Goal: Information Seeking & Learning: Learn about a topic

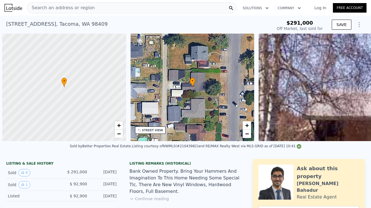
click at [87, 10] on span "Search an address or region" at bounding box center [61, 7] width 68 height 7
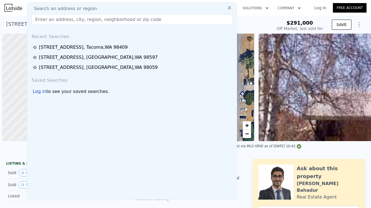
scroll to position [0, 2]
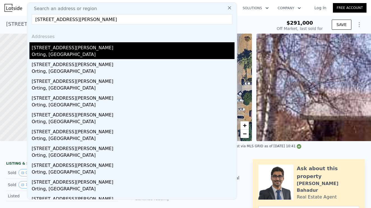
type input "[STREET_ADDRESS][PERSON_NAME]"
click at [63, 50] on div "[STREET_ADDRESS][PERSON_NAME]" at bounding box center [133, 46] width 203 height 9
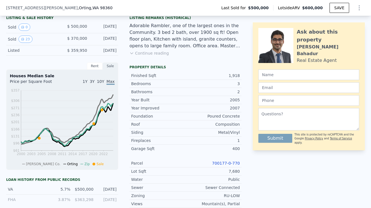
scroll to position [177, 0]
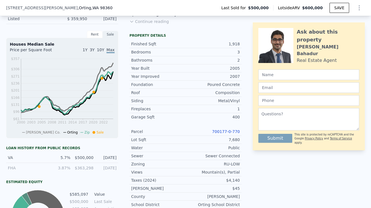
click at [223, 131] on link "700177-0-770" at bounding box center [226, 131] width 28 height 4
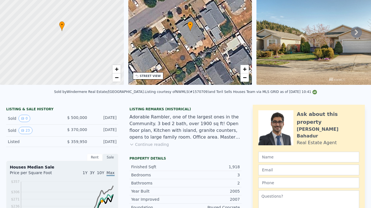
scroll to position [0, 0]
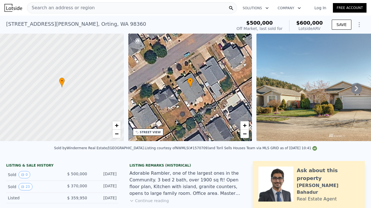
click at [82, 8] on span "Search an address or region" at bounding box center [61, 7] width 68 height 7
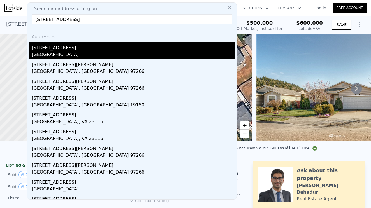
type input "[STREET_ADDRESS]"
click at [52, 52] on div "[GEOGRAPHIC_DATA]" at bounding box center [133, 55] width 203 height 8
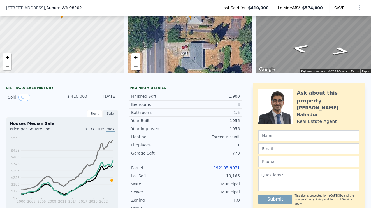
scroll to position [91, 0]
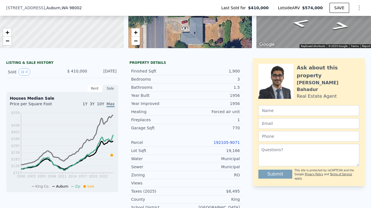
click at [231, 142] on link "192105-9071" at bounding box center [227, 142] width 26 height 4
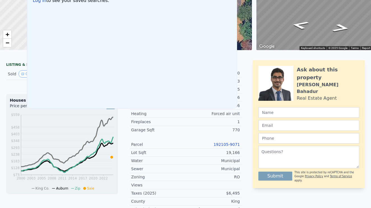
scroll to position [0, 0]
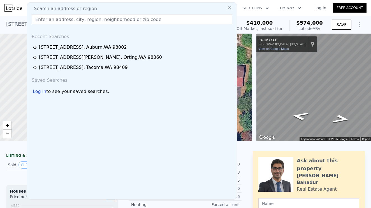
click at [48, 20] on input "text" at bounding box center [132, 19] width 201 height 10
paste input "[STREET_ADDRESS]"
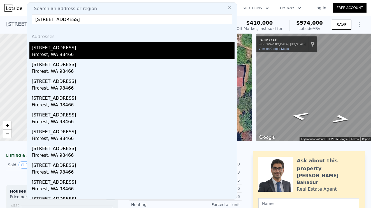
type input "[STREET_ADDRESS]"
click at [56, 49] on div "[STREET_ADDRESS]" at bounding box center [133, 46] width 203 height 9
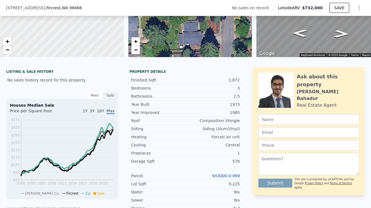
click at [231, 175] on link "943000-0-069" at bounding box center [226, 176] width 28 height 4
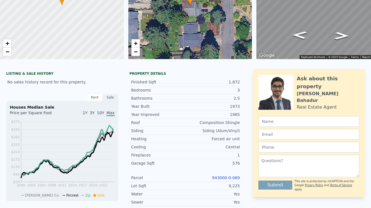
scroll to position [0, 0]
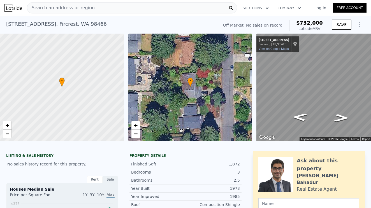
click at [92, 7] on div "Search an address or region" at bounding box center [132, 7] width 210 height 11
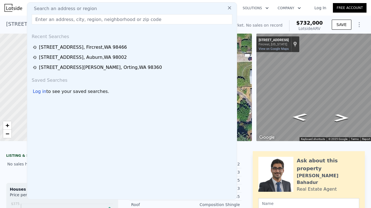
drag, startPoint x: 43, startPoint y: 17, endPoint x: 46, endPoint y: 18, distance: 3.3
click at [43, 17] on input "text" at bounding box center [132, 19] width 201 height 10
click at [46, 18] on input "text" at bounding box center [132, 19] width 201 height 10
click at [55, 21] on input "text" at bounding box center [132, 19] width 201 height 10
click at [84, 23] on input "text" at bounding box center [132, 19] width 201 height 10
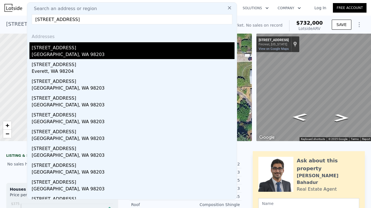
type input "[STREET_ADDRESS]"
click at [58, 50] on div "[STREET_ADDRESS]" at bounding box center [133, 46] width 203 height 9
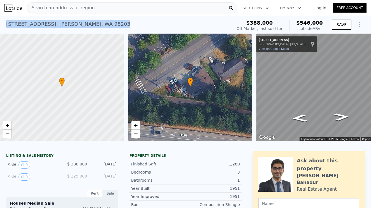
drag, startPoint x: 5, startPoint y: 22, endPoint x: 112, endPoint y: 28, distance: 107.3
click at [112, 28] on div "[STREET_ADDRESS] Sold [DATE] for $388k (~ARV $546k ) $388,000 Off Market, last …" at bounding box center [185, 25] width 371 height 18
copy div "[STREET_ADDRESS] Sold [DATE] for $388k (~ARV $546k )"
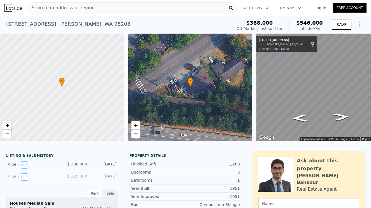
click at [59, 7] on span "Search an address or region" at bounding box center [61, 7] width 68 height 7
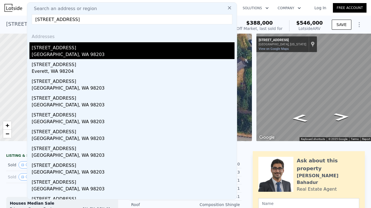
type input "[STREET_ADDRESS]"
click at [68, 50] on div "[STREET_ADDRESS]" at bounding box center [133, 46] width 203 height 9
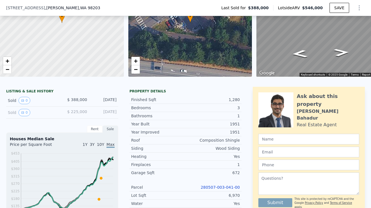
scroll to position [67, 0]
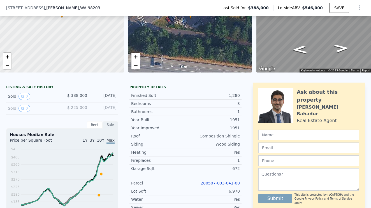
click at [223, 183] on link "280507-003-041-00" at bounding box center [220, 183] width 39 height 4
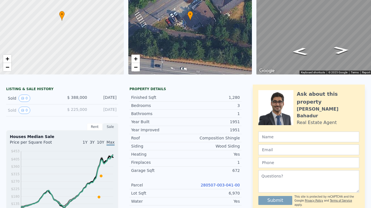
scroll to position [0, 0]
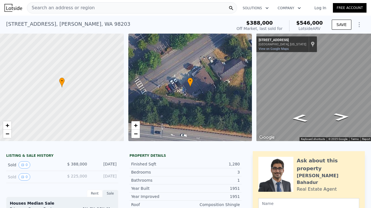
click at [72, 9] on span "Search an address or region" at bounding box center [61, 7] width 68 height 7
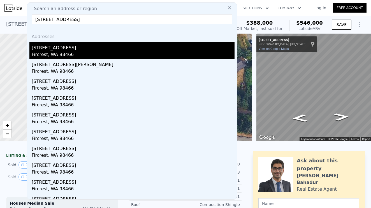
type input "[STREET_ADDRESS]"
click at [56, 51] on div "[STREET_ADDRESS]" at bounding box center [133, 46] width 203 height 9
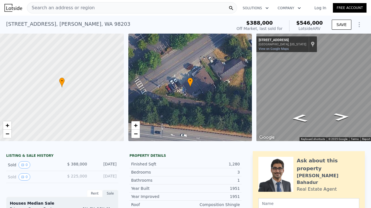
click at [67, 52] on div at bounding box center [62, 87] width 149 height 129
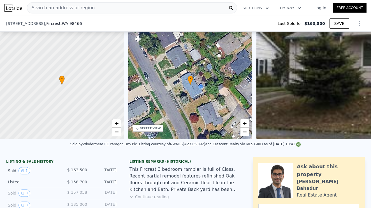
scroll to position [159, 0]
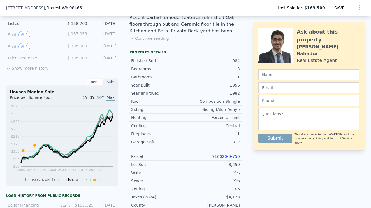
click at [222, 155] on link "716020-0-750" at bounding box center [226, 156] width 28 height 4
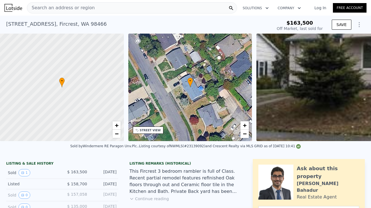
scroll to position [0, 0]
click at [75, 7] on span "Search an address or region" at bounding box center [61, 7] width 68 height 7
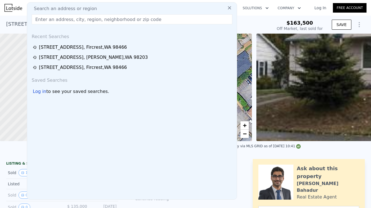
type input "$ 484,000"
click at [46, 17] on input "text" at bounding box center [132, 19] width 201 height 10
type input "$ 273,069"
type input "[STREET_ADDRESS][PERSON_NAME]"
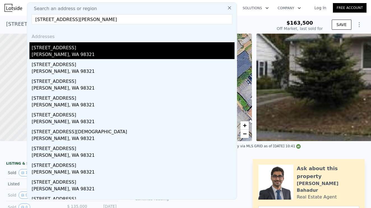
click at [57, 50] on div "[STREET_ADDRESS]" at bounding box center [133, 46] width 203 height 9
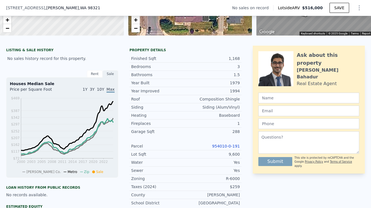
click at [227, 147] on link "954010-0-191" at bounding box center [226, 146] width 28 height 4
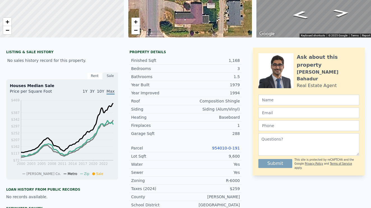
scroll to position [0, 0]
